Goal: Transaction & Acquisition: Book appointment/travel/reservation

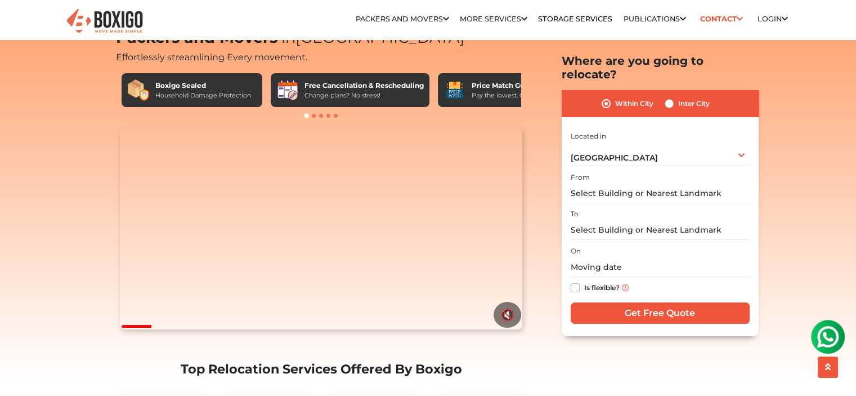
scroll to position [52, 0]
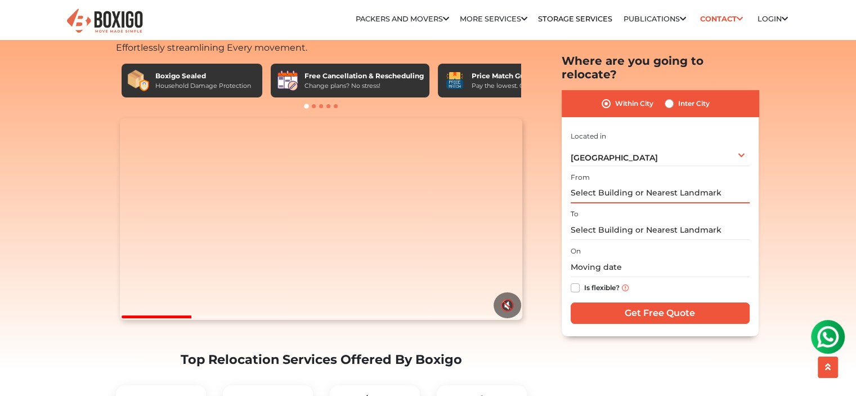
click at [637, 188] on input "text" at bounding box center [660, 194] width 179 height 20
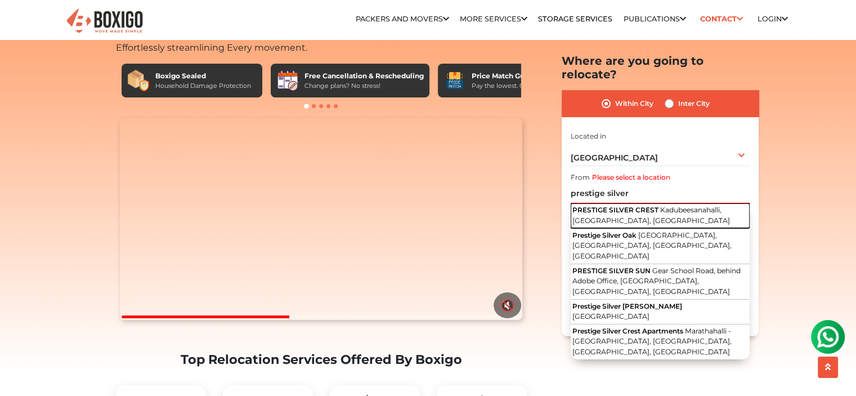
click at [636, 206] on span "PRESTIGE SILVER CREST" at bounding box center [616, 210] width 86 height 8
type input "PRESTIGE SILVER CREST, Kadubeesanahalli, Bengaluru, Karnataka"
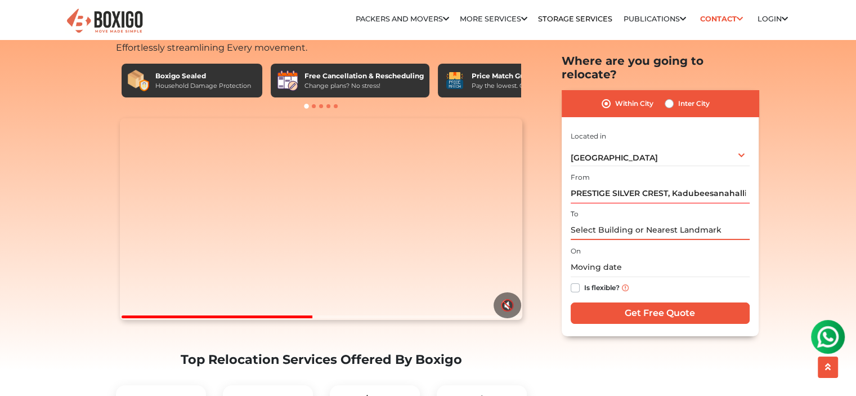
click at [605, 220] on input "text" at bounding box center [660, 230] width 179 height 20
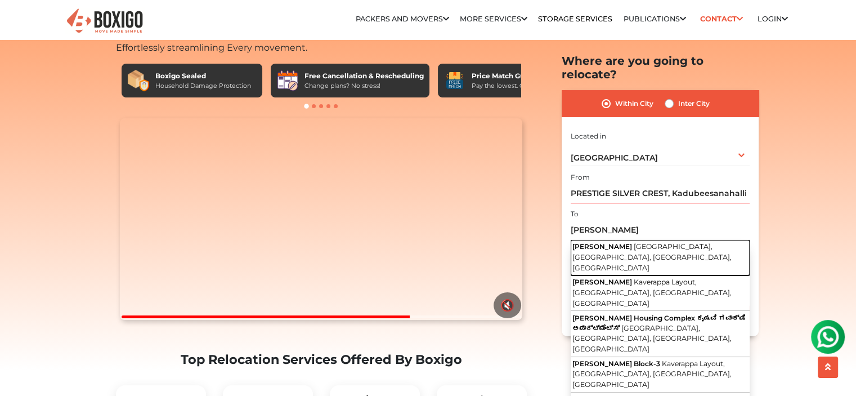
click at [612, 240] on button "Krishvi Gavakshi Gear School Road, Kaverappa Layout, Kadubeesanahalli, Bengalur…" at bounding box center [660, 257] width 179 height 35
type input "Krishvi Gavakshi, Gear School Road, Kaverappa Layout, Kadubeesanahalli, Bengalu…"
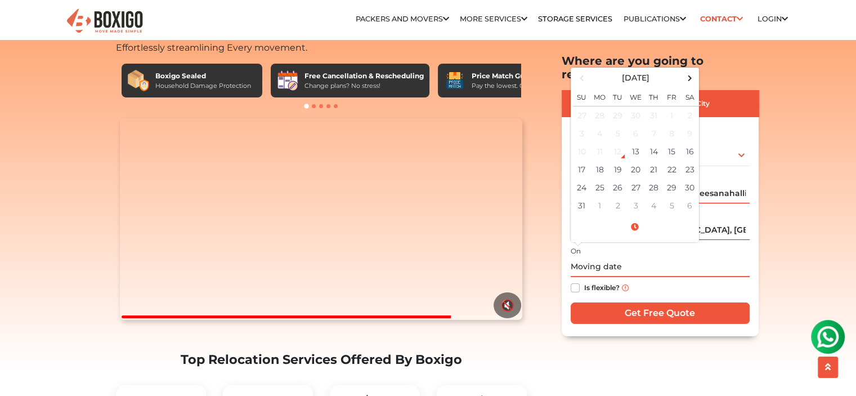
click at [601, 257] on input "text" at bounding box center [660, 267] width 179 height 20
click at [581, 197] on td "31" at bounding box center [582, 206] width 18 height 18
type input "08/31/2025 12:00 AM"
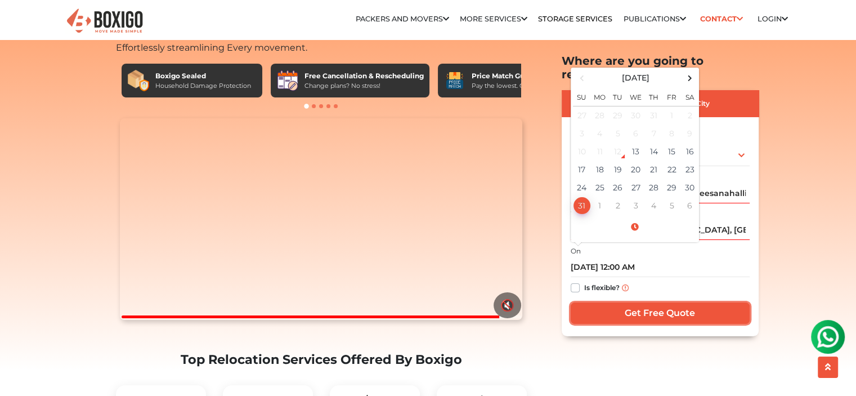
click at [609, 302] on input "Get Free Quote" at bounding box center [660, 312] width 179 height 21
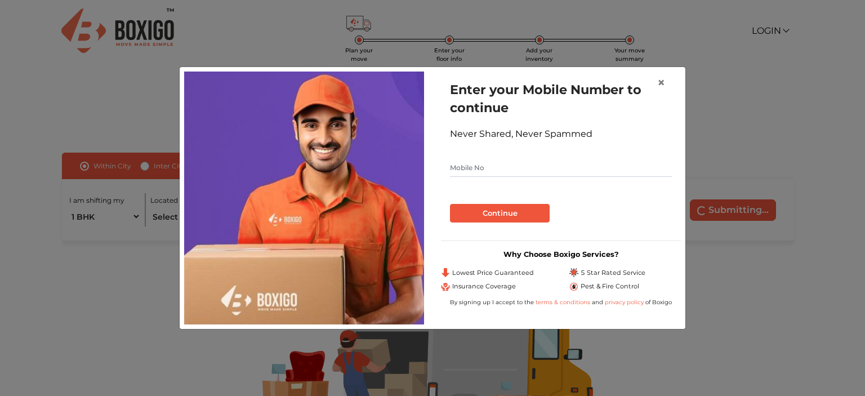
click at [548, 174] on input "text" at bounding box center [561, 168] width 222 height 18
type input "9994184080"
click at [515, 207] on button "Continue" at bounding box center [500, 213] width 100 height 19
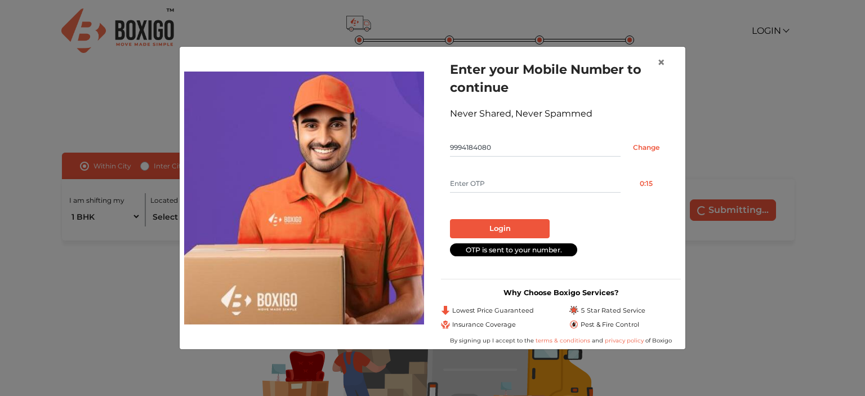
click at [500, 189] on input "text" at bounding box center [535, 184] width 171 height 18
type input "5149"
click at [510, 227] on button "Login" at bounding box center [500, 228] width 100 height 19
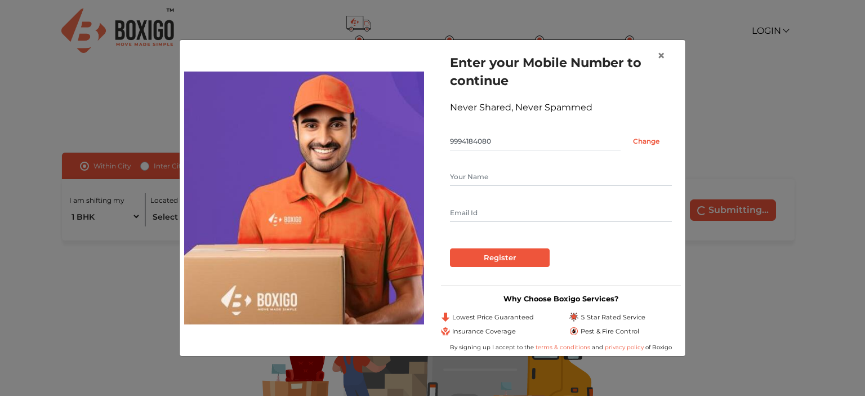
click at [488, 180] on input "text" at bounding box center [561, 177] width 222 height 18
type input "[PERSON_NAME]"
click at [479, 210] on input "text" at bounding box center [561, 213] width 222 height 18
type input "[PERSON_NAME][EMAIL_ADDRESS][DOMAIN_NAME]"
click at [489, 252] on input "Register" at bounding box center [500, 257] width 100 height 19
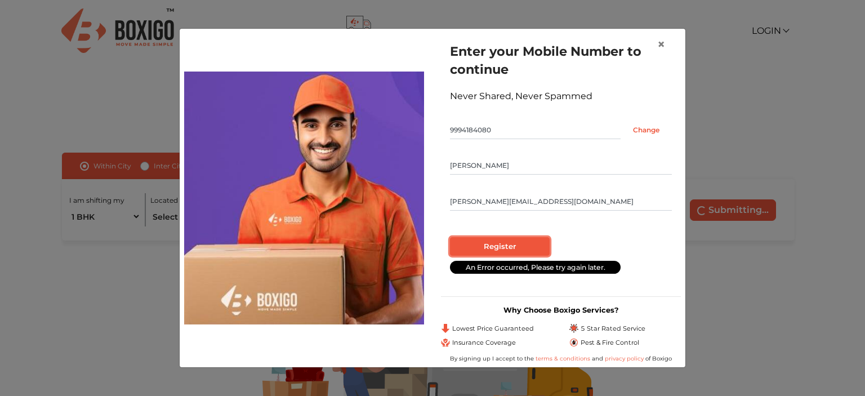
click at [489, 252] on input "Register" at bounding box center [500, 246] width 100 height 19
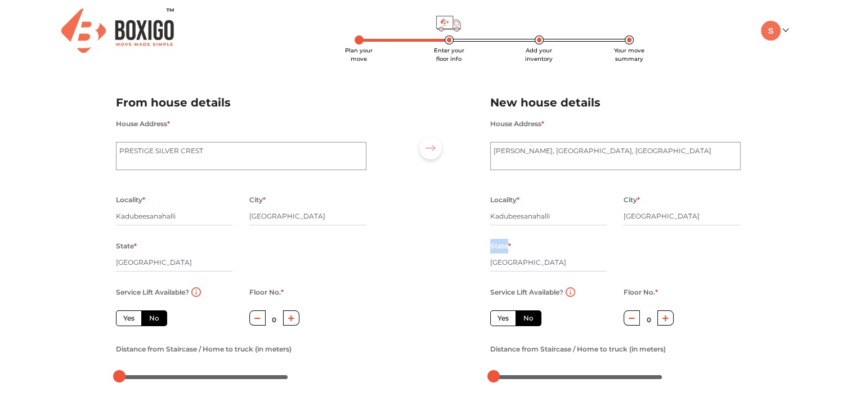
click at [489, 252] on div "State * [GEOGRAPHIC_DATA]" at bounding box center [549, 262] width 134 height 46
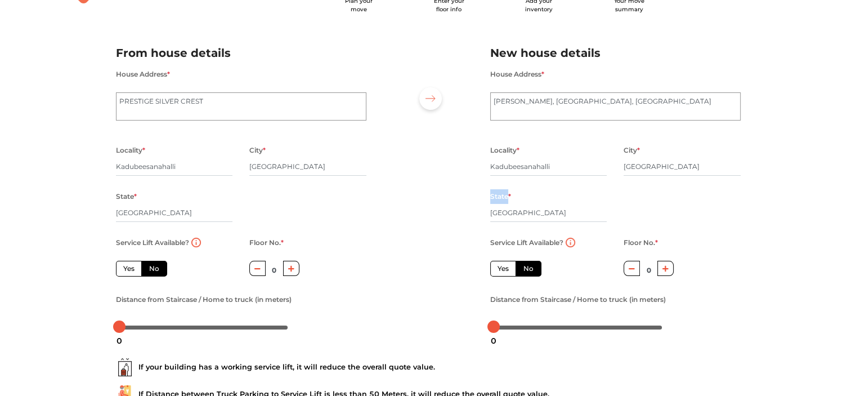
scroll to position [59, 0]
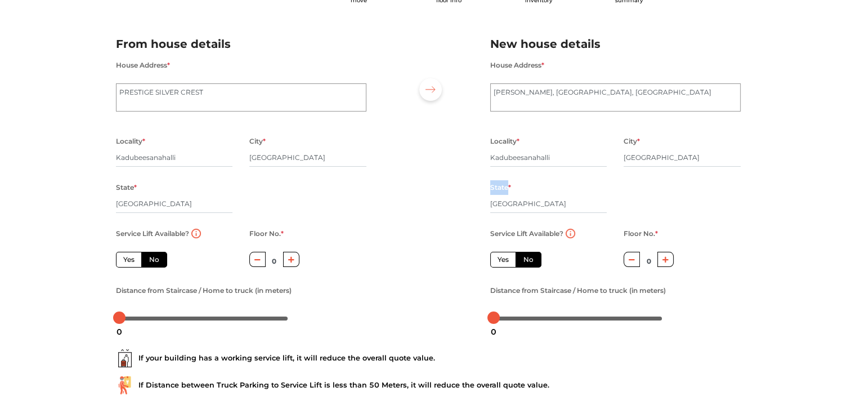
click at [498, 261] on label "Yes" at bounding box center [503, 260] width 26 height 16
click at [498, 261] on input "Yes" at bounding box center [501, 258] width 7 height 7
radio input "true"
radio input "false"
click at [430, 270] on div at bounding box center [428, 176] width 107 height 310
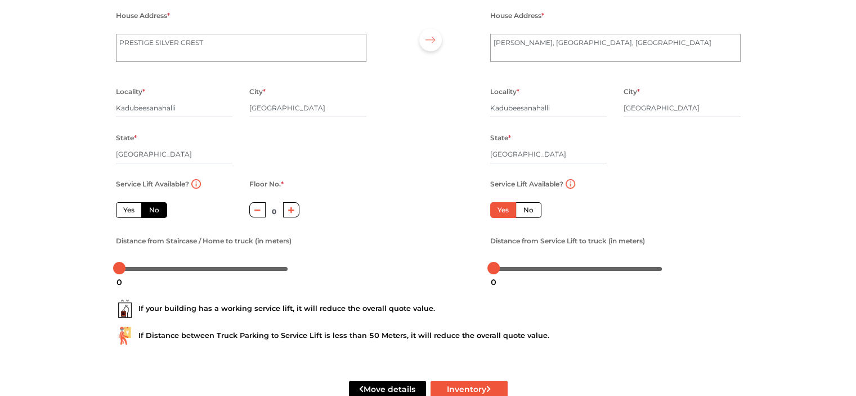
scroll to position [119, 0]
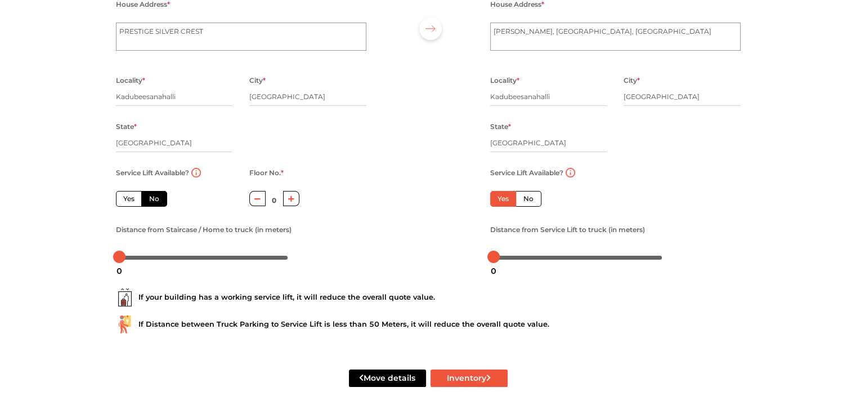
click at [126, 202] on label "Yes" at bounding box center [129, 199] width 26 height 16
click at [126, 201] on input "Yes" at bounding box center [126, 197] width 7 height 7
radio input "true"
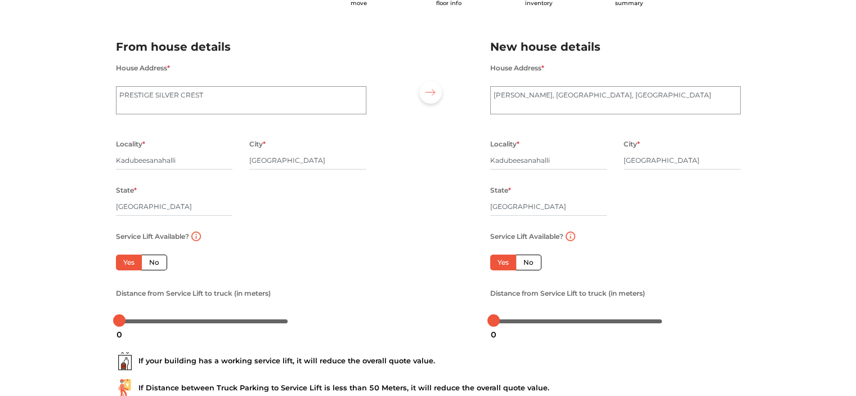
scroll to position [139, 0]
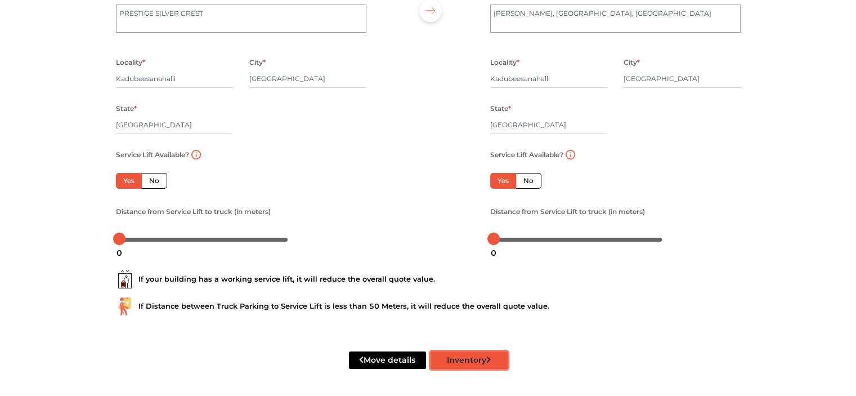
click at [459, 364] on button "Inventory" at bounding box center [469, 359] width 77 height 17
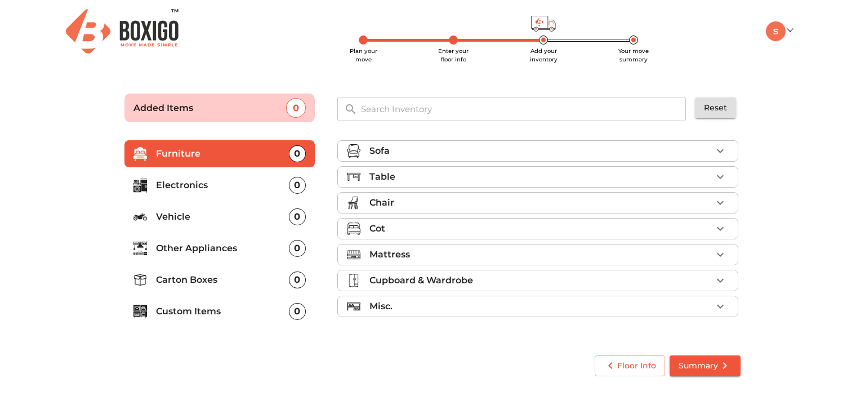
click at [658, 180] on div "Table" at bounding box center [540, 177] width 342 height 14
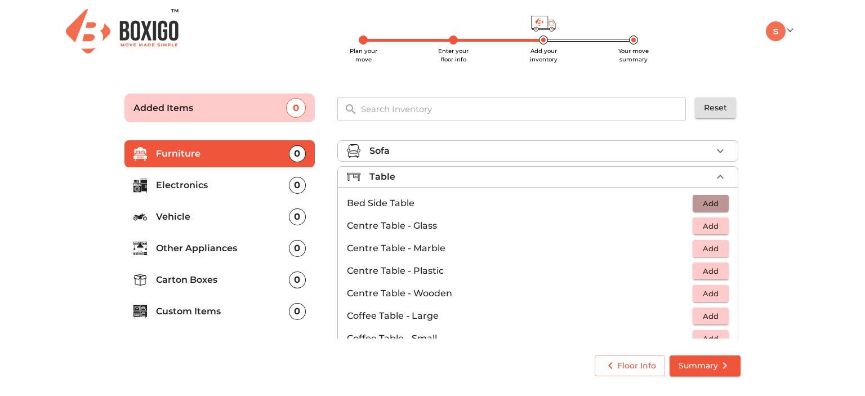
click at [710, 206] on span "Add" at bounding box center [710, 203] width 25 height 13
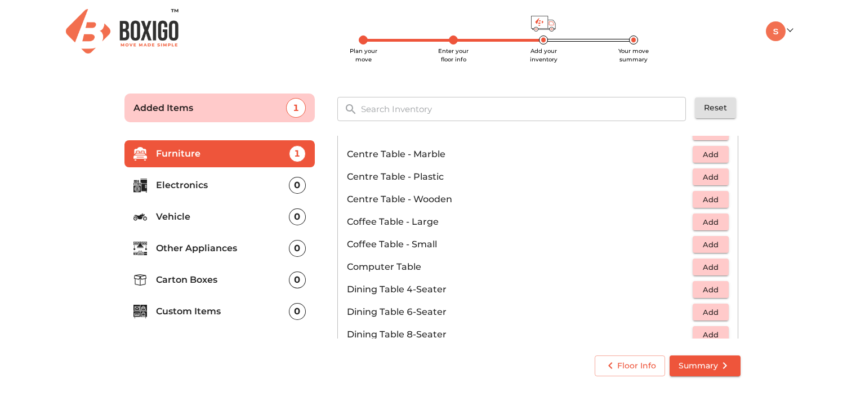
scroll to position [95, 0]
click at [703, 264] on span "Add" at bounding box center [710, 266] width 25 height 13
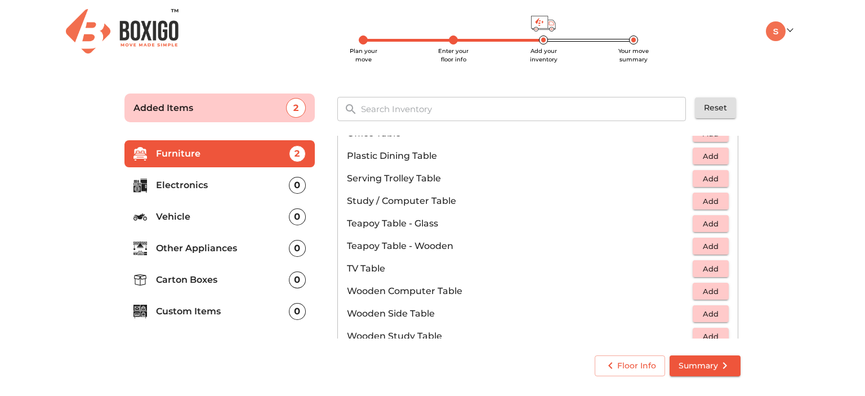
scroll to position [784, 0]
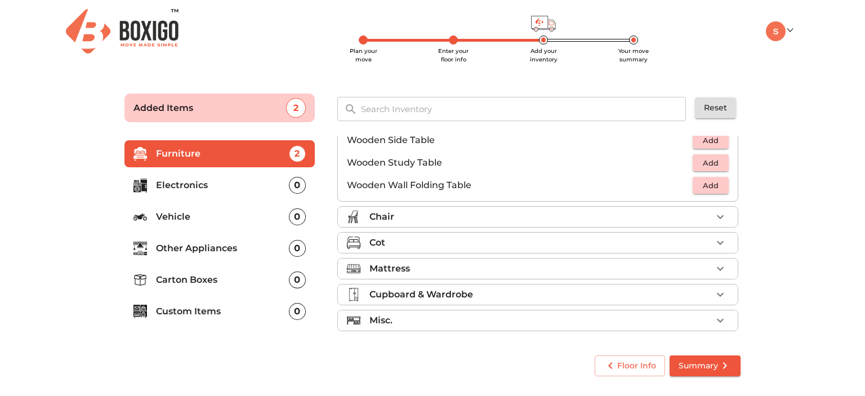
click at [640, 217] on div "Chair" at bounding box center [540, 217] width 342 height 14
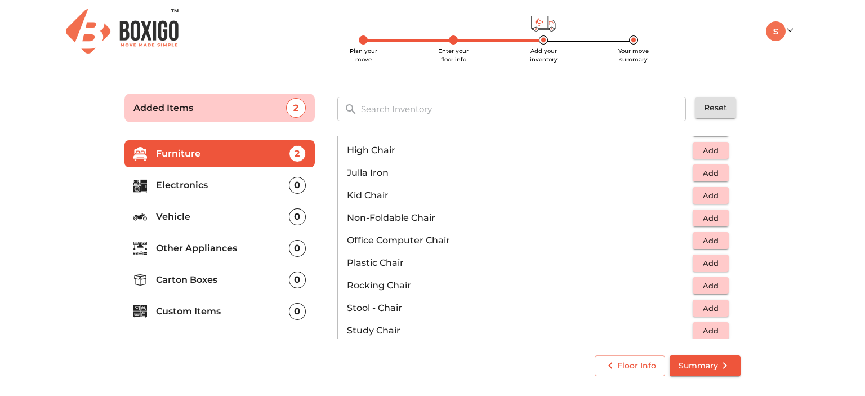
scroll to position [305, 0]
click at [706, 239] on span "Add" at bounding box center [710, 239] width 25 height 13
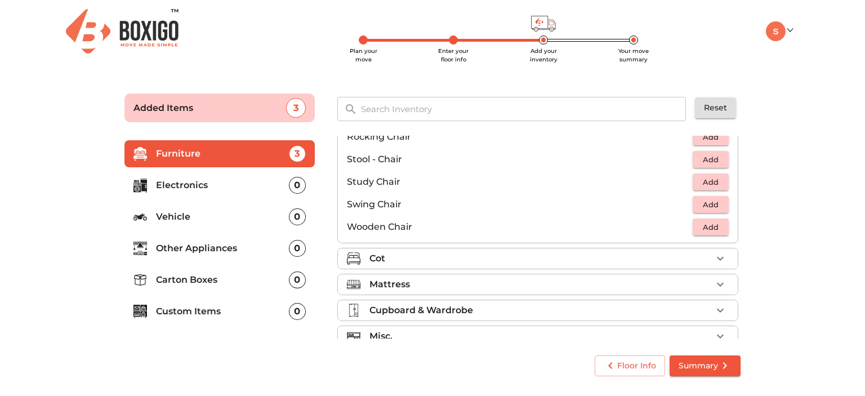
scroll to position [468, 0]
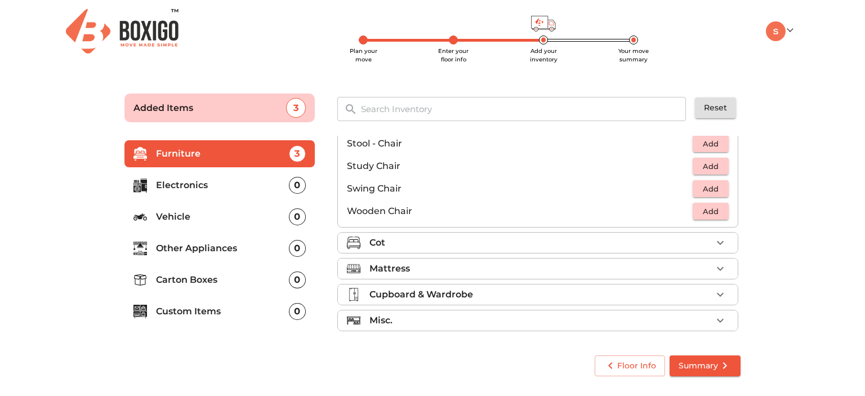
click at [659, 248] on div "Cot" at bounding box center [540, 243] width 342 height 14
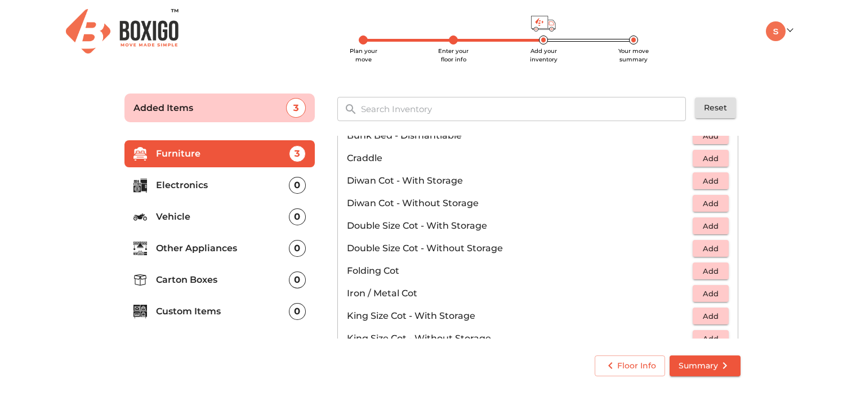
scroll to position [81, 0]
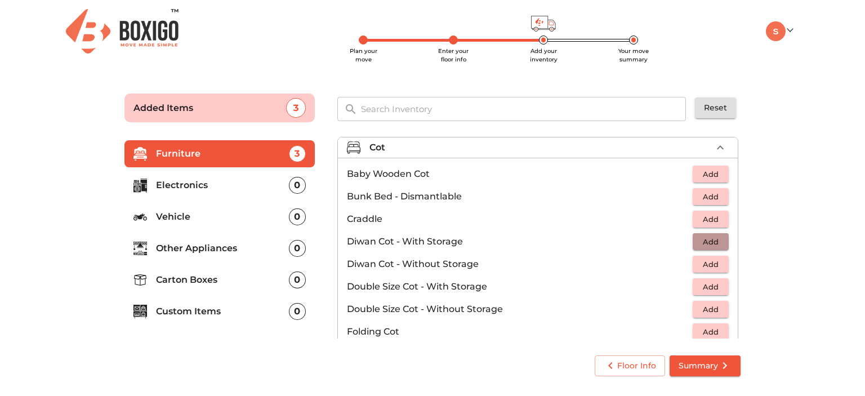
click at [705, 243] on span "Add" at bounding box center [710, 241] width 25 height 13
click at [716, 241] on icon "button" at bounding box center [720, 242] width 14 height 14
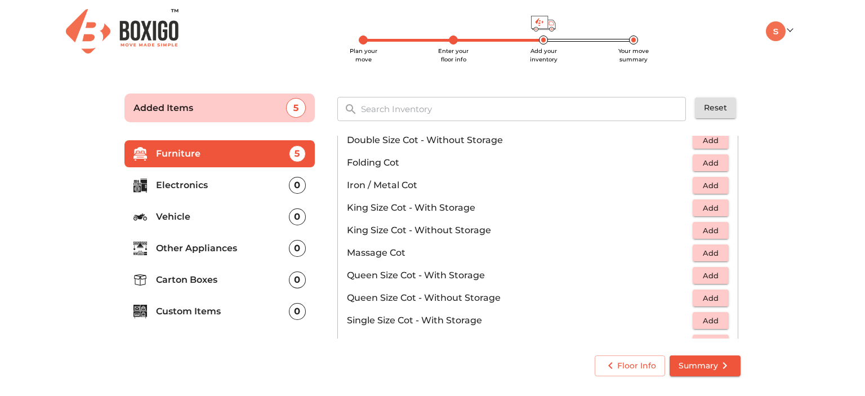
scroll to position [356, 0]
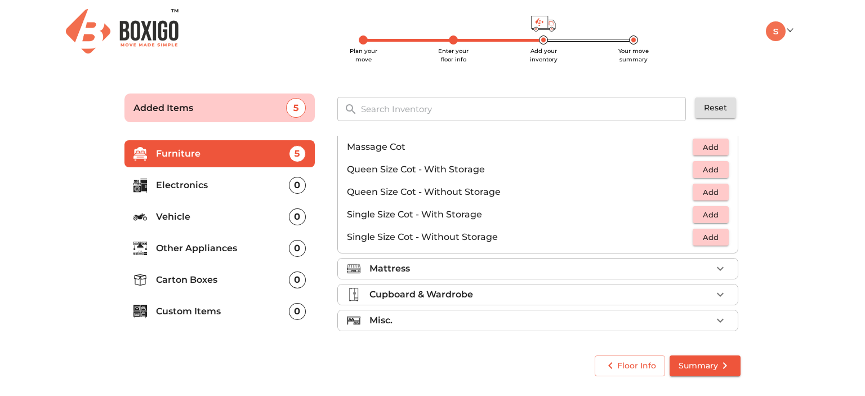
click at [578, 270] on div "Mattress" at bounding box center [540, 269] width 342 height 14
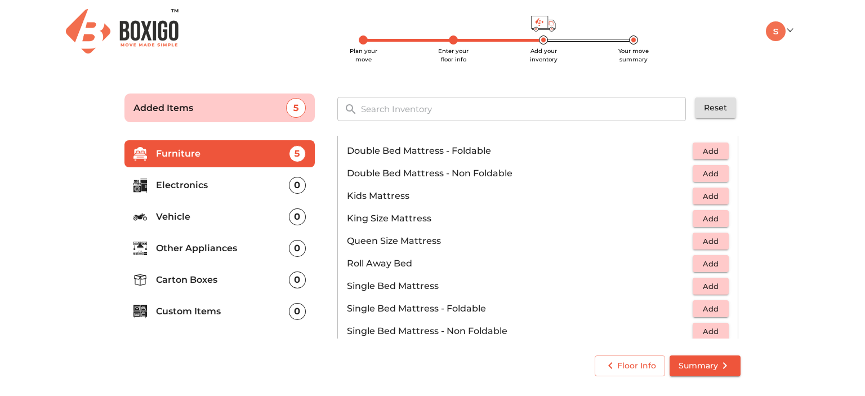
scroll to position [126, 0]
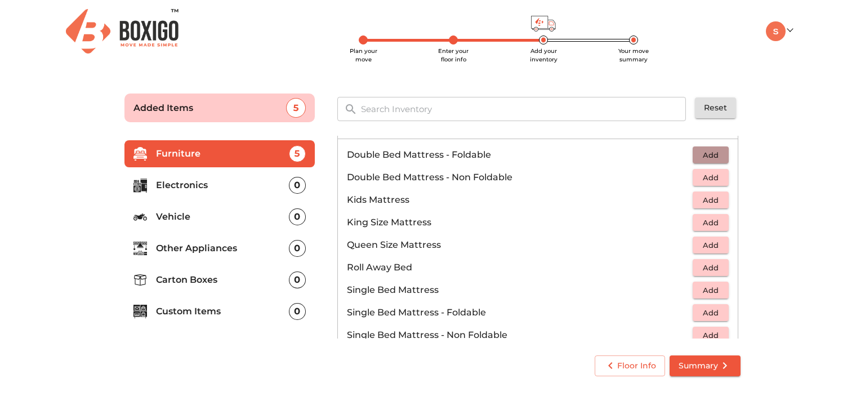
click at [713, 149] on span "Add" at bounding box center [710, 155] width 25 height 13
click at [682, 154] on icon "button" at bounding box center [686, 155] width 8 height 10
click at [706, 313] on span "Add" at bounding box center [710, 312] width 25 height 13
click at [716, 311] on icon "button" at bounding box center [720, 313] width 8 height 8
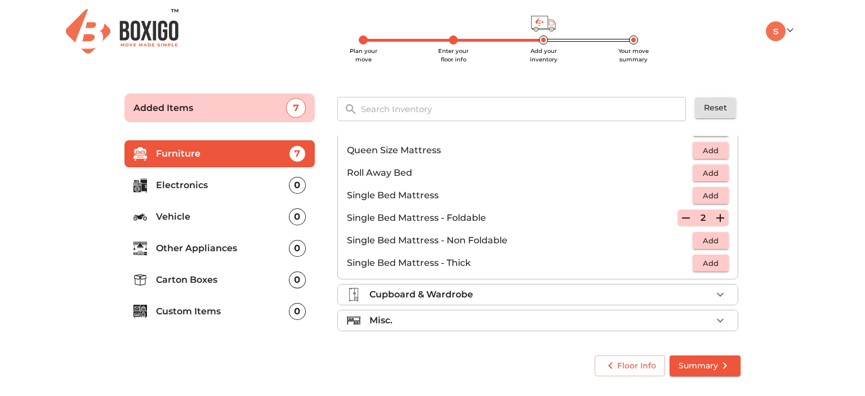
click at [660, 296] on div "Cupboard & Wardrobe" at bounding box center [540, 295] width 342 height 14
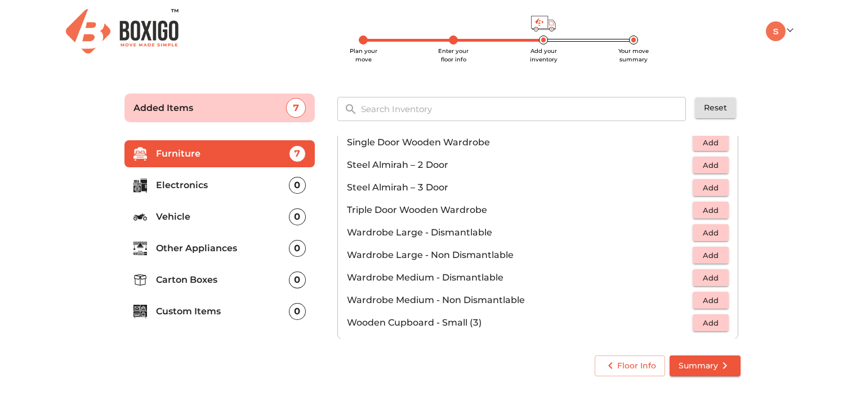
scroll to position [378, 0]
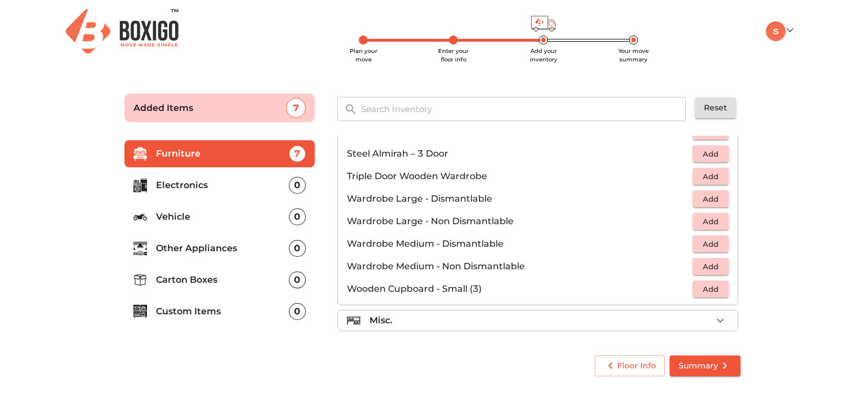
click at [599, 314] on div "Misc." at bounding box center [540, 321] width 342 height 14
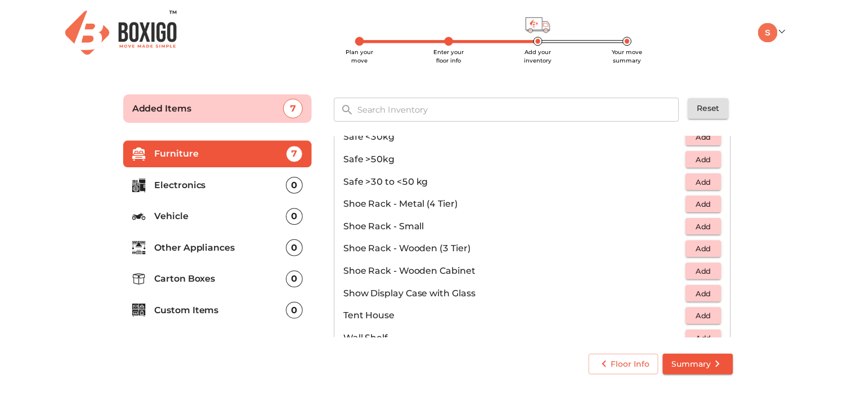
scroll to position [604, 0]
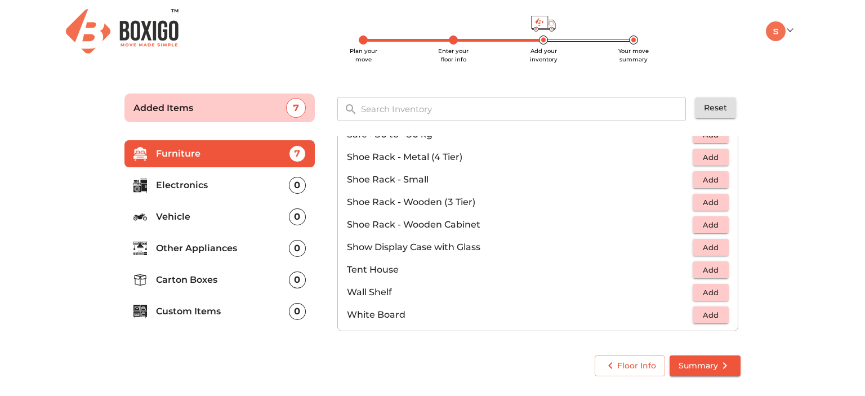
click at [698, 314] on span "Add" at bounding box center [710, 315] width 25 height 13
click at [714, 364] on span "Summary" at bounding box center [704, 366] width 53 height 14
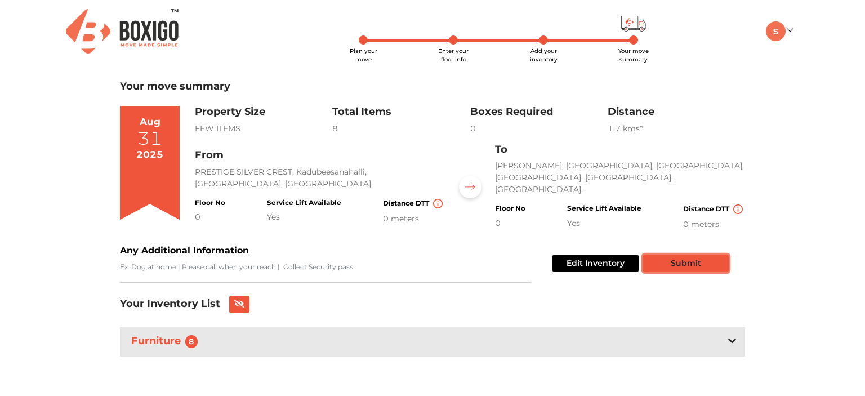
click at [695, 255] on button "Submit" at bounding box center [686, 263] width 86 height 17
